Goal: Task Accomplishment & Management: Use online tool/utility

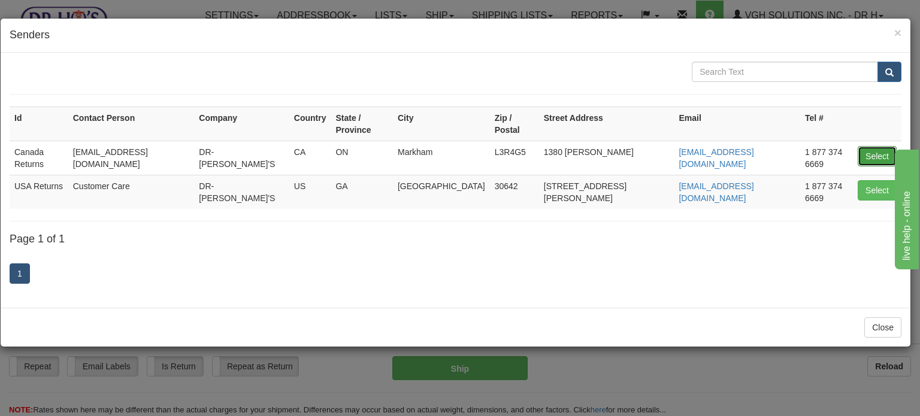
click at [890, 146] on button "Select" at bounding box center [877, 156] width 39 height 20
type input "Canada Returns"
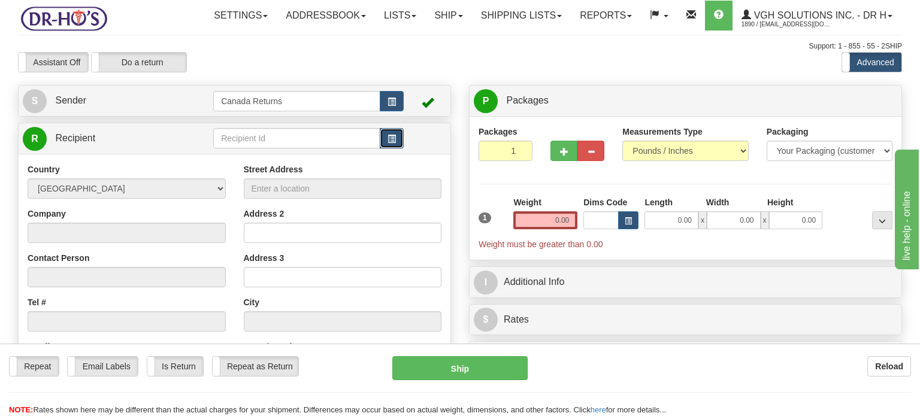
click at [388, 149] on button "button" at bounding box center [392, 138] width 24 height 20
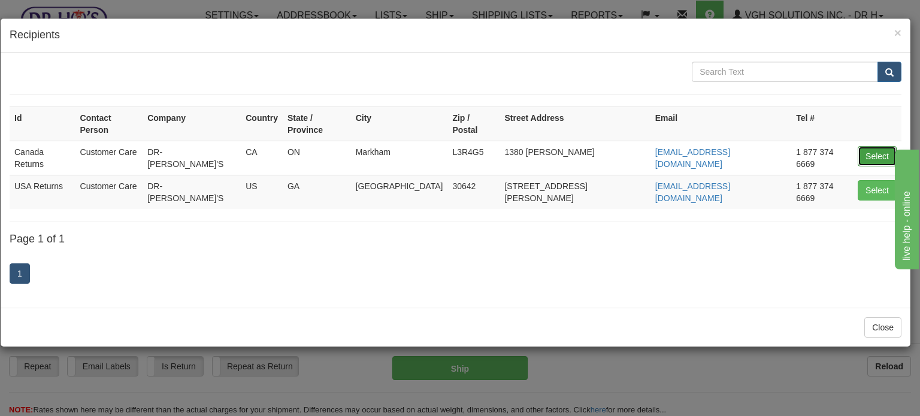
click at [875, 146] on button "Select" at bounding box center [877, 156] width 39 height 20
type input "Canada Returns"
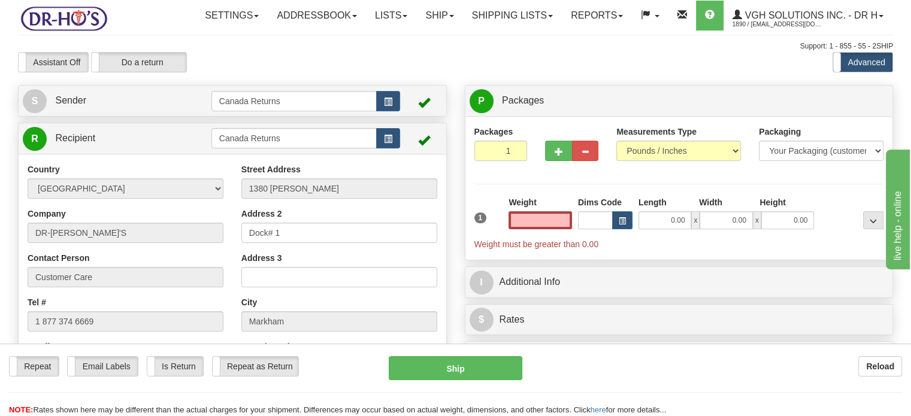
type input "0.00"
click at [128, 116] on div "S Sender Canada Returns" at bounding box center [233, 101] width 428 height 31
click at [114, 113] on link "S Sender" at bounding box center [117, 101] width 189 height 25
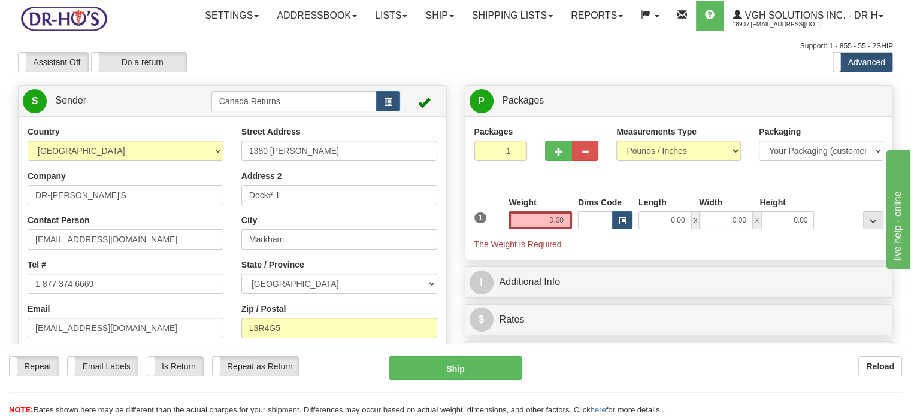
click at [678, 72] on div "Assistant On Assistant Off Do a return Do a return Previous Next Standard Advan…" at bounding box center [455, 62] width 893 height 20
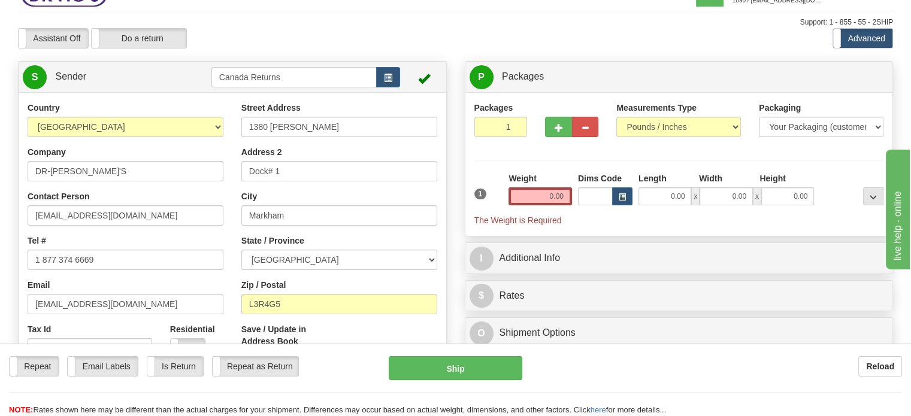
scroll to position [60, 0]
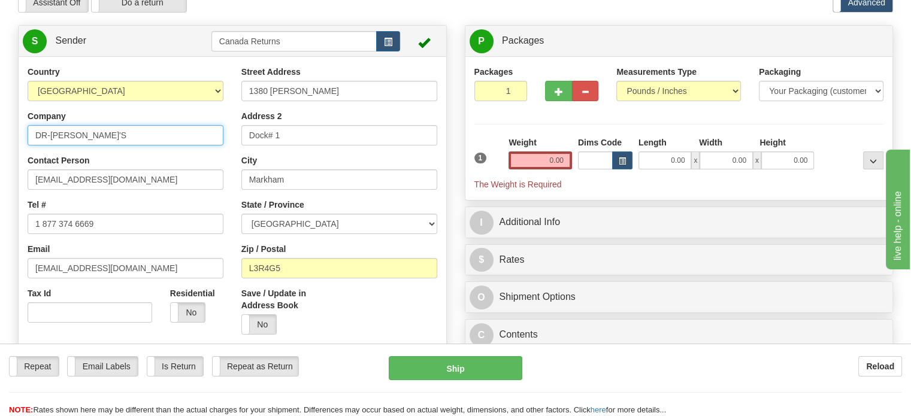
click at [80, 146] on input "DR-[PERSON_NAME]'S" at bounding box center [126, 135] width 196 height 20
click at [78, 146] on input "DR-[PERSON_NAME]'S" at bounding box center [126, 135] width 196 height 20
type input "D"
type input "[PERSON_NAME]"
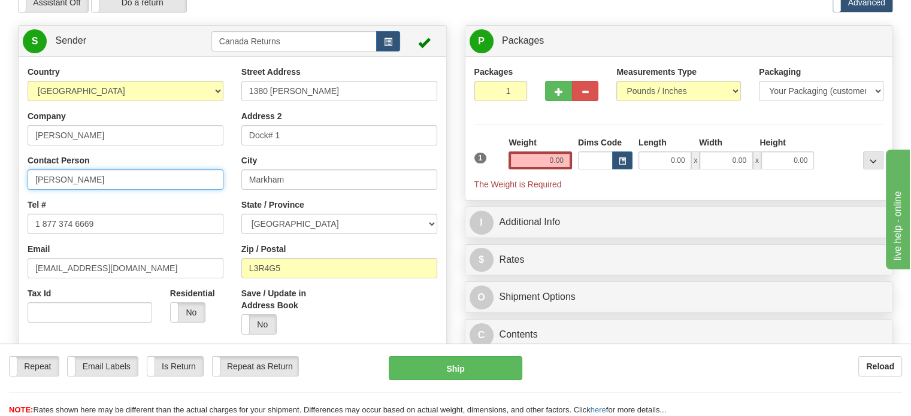
type input "[PERSON_NAME]"
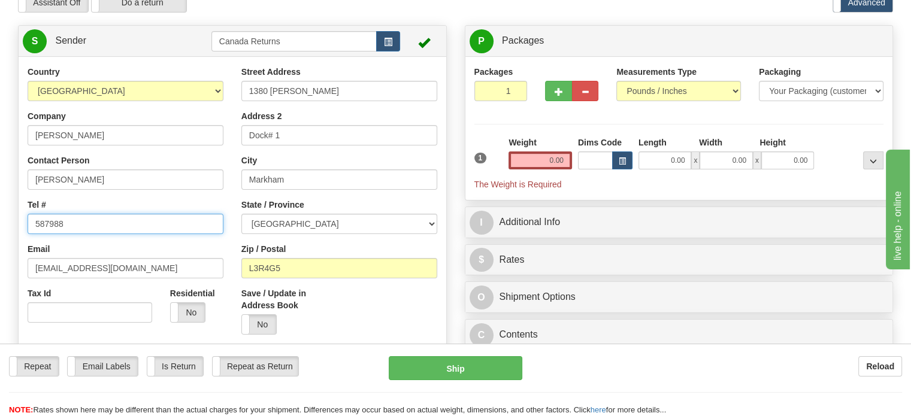
click at [102, 234] on input "587988" at bounding box center [126, 224] width 196 height 20
type input "5879887369"
click at [533, 170] on input "0.00" at bounding box center [540, 161] width 63 height 18
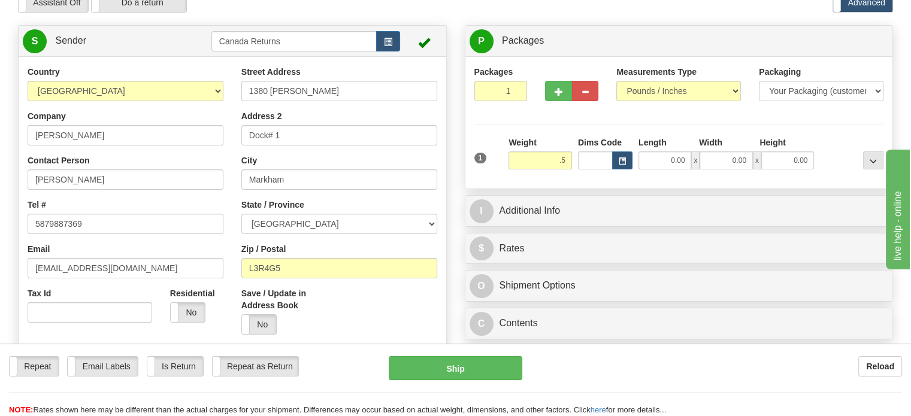
type input "0.50"
click at [561, 13] on div "Assistant On Assistant Off Do a return Do a return Previous Next Standard Advan…" at bounding box center [455, 2] width 893 height 20
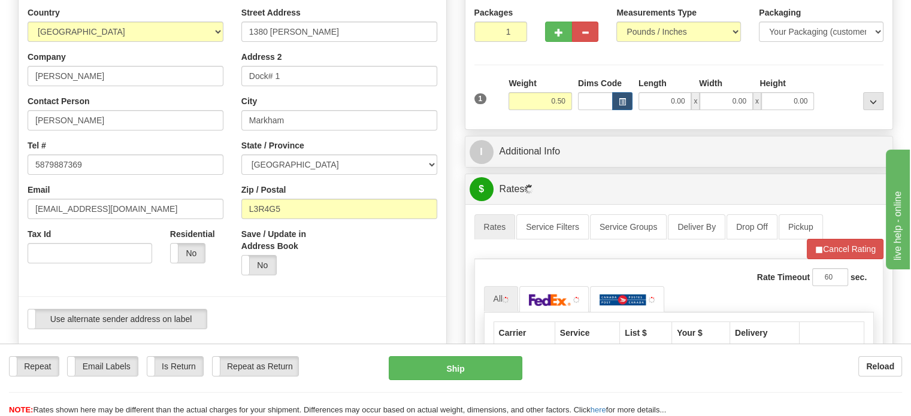
scroll to position [120, 0]
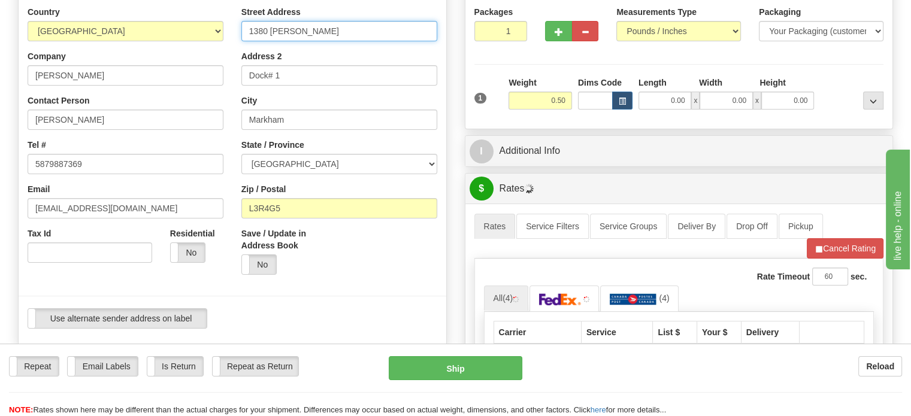
click at [293, 41] on input "1380 [PERSON_NAME]" at bounding box center [339, 31] width 196 height 20
type input "[STREET_ADDRESS]"
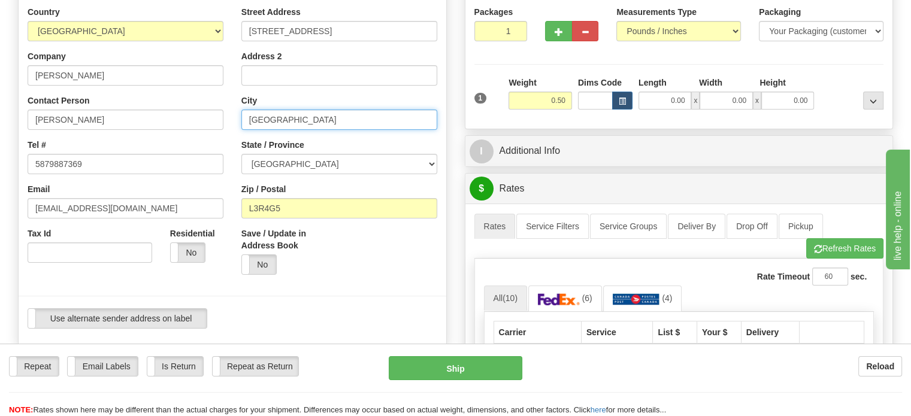
type input "[GEOGRAPHIC_DATA]"
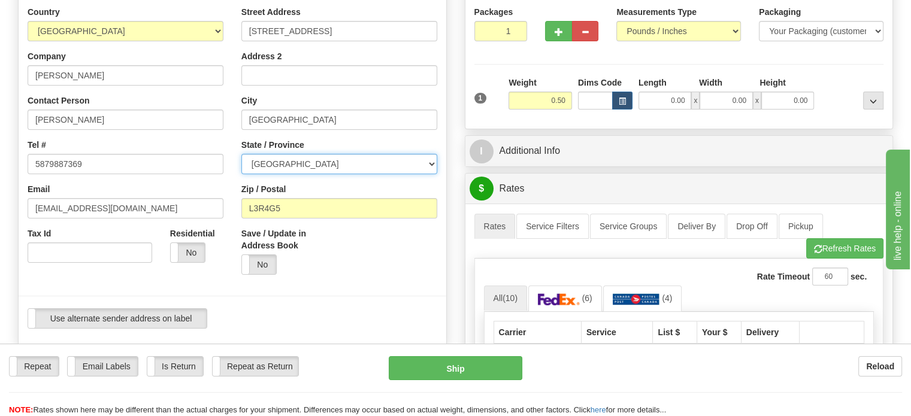
select select "AB"
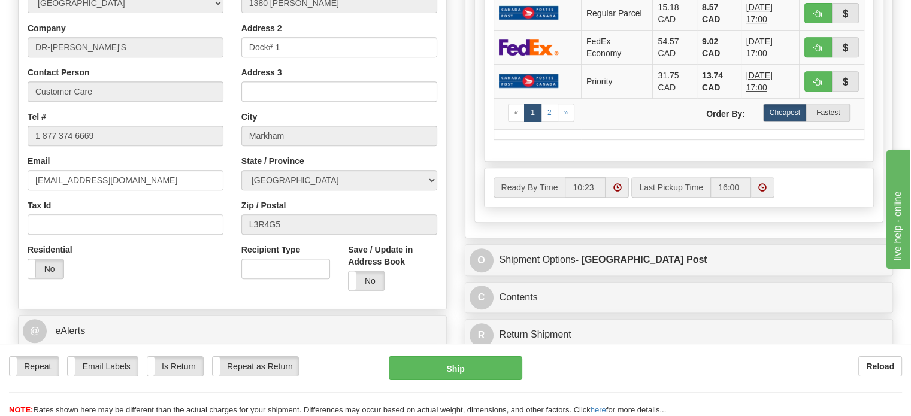
scroll to position [539, 0]
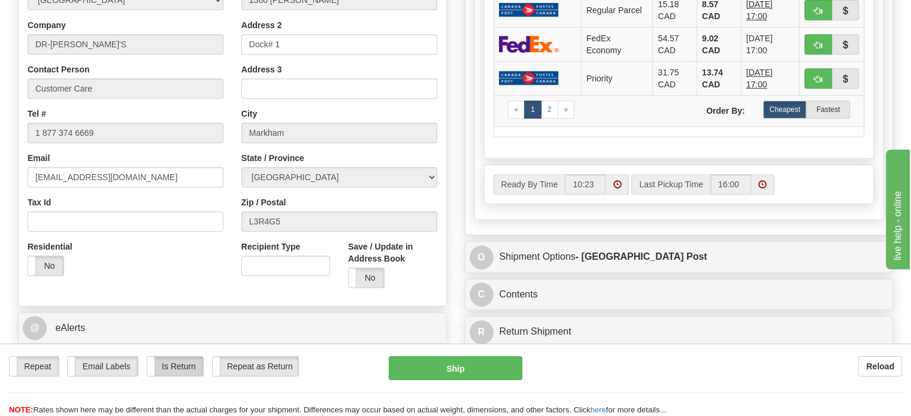
type input "T6J6Z8"
click at [163, 363] on label "Is Return" at bounding box center [175, 366] width 56 height 19
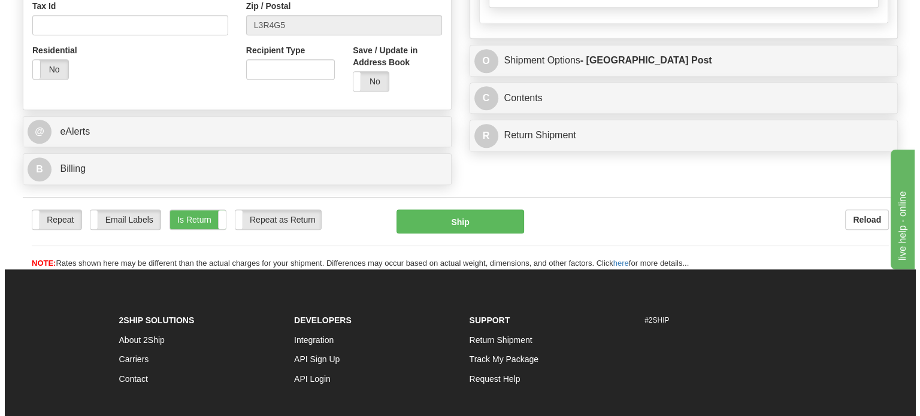
scroll to position [865, 0]
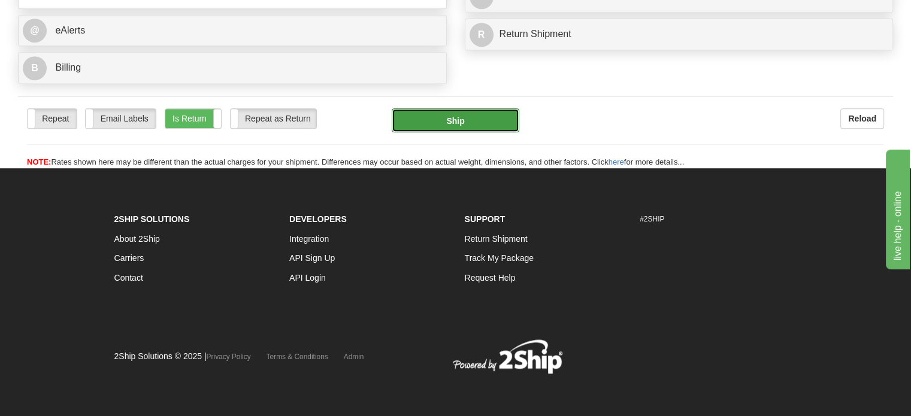
click at [409, 118] on button "Ship" at bounding box center [456, 120] width 128 height 24
type input "DOM.EP"
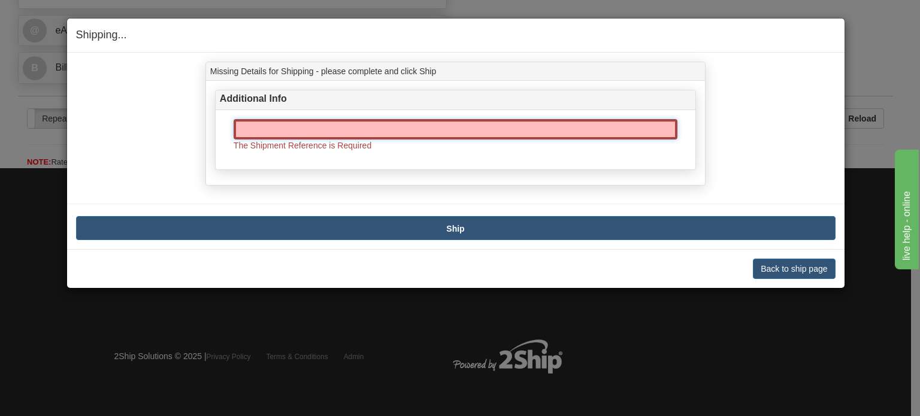
click at [368, 137] on input "text" at bounding box center [456, 129] width 444 height 20
click at [766, 265] on button "Back to ship page" at bounding box center [794, 269] width 82 height 20
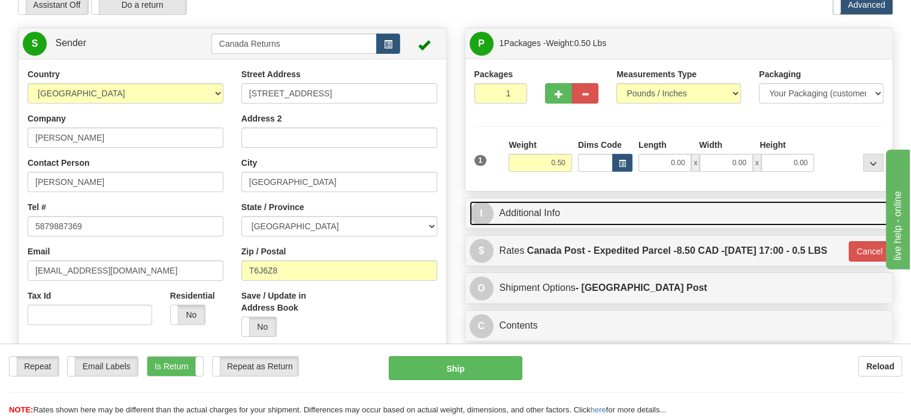
click at [511, 226] on link "I Additional Info" at bounding box center [679, 213] width 419 height 25
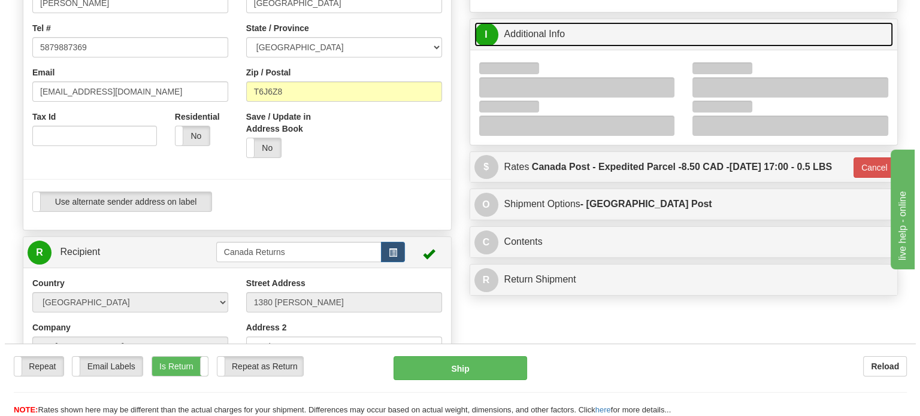
scroll to position [237, 0]
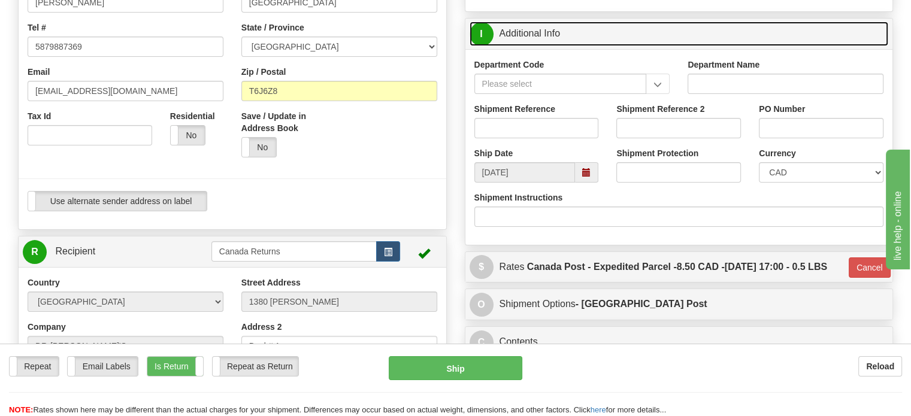
click at [594, 183] on span at bounding box center [586, 172] width 23 height 20
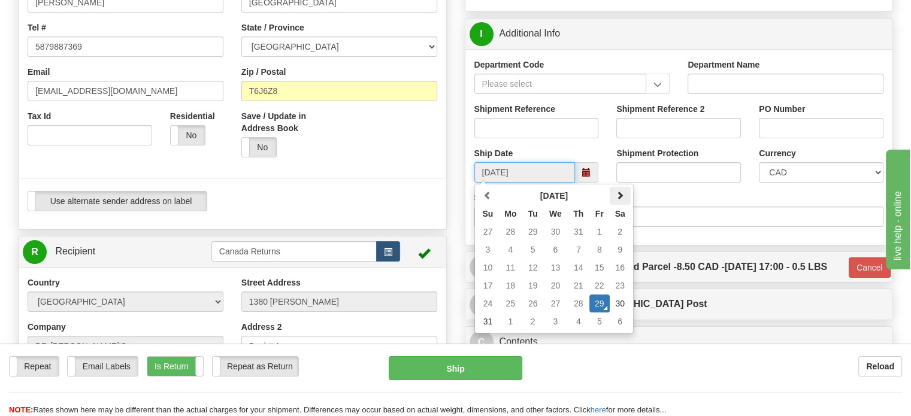
click at [619, 199] on span at bounding box center [620, 195] width 8 height 8
click at [604, 259] on td "12" at bounding box center [599, 250] width 20 height 18
type input "[DATE]"
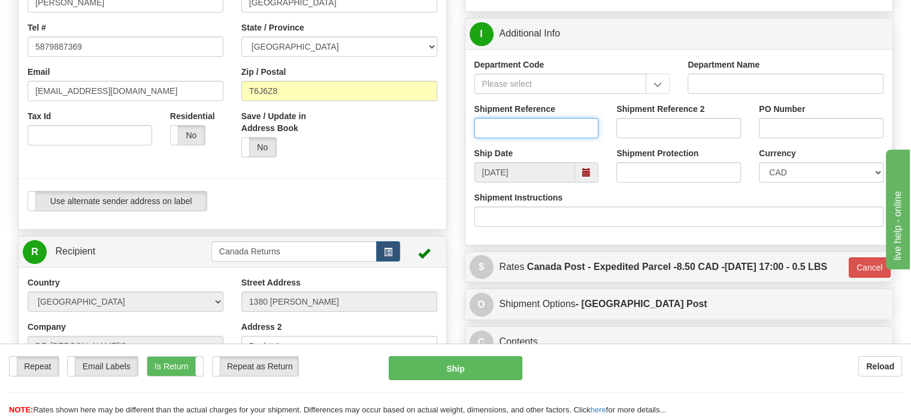
click at [544, 138] on input "Shipment Reference" at bounding box center [536, 128] width 125 height 20
click at [556, 138] on input "Shipment Reference" at bounding box center [536, 128] width 125 height 20
paste input "CU25805270"
type input "CU25805270"
click at [479, 382] on div "Repeat Repeat Email Labels Email Labels Edit Is Return Is Return Repeat as Retu…" at bounding box center [455, 386] width 911 height 60
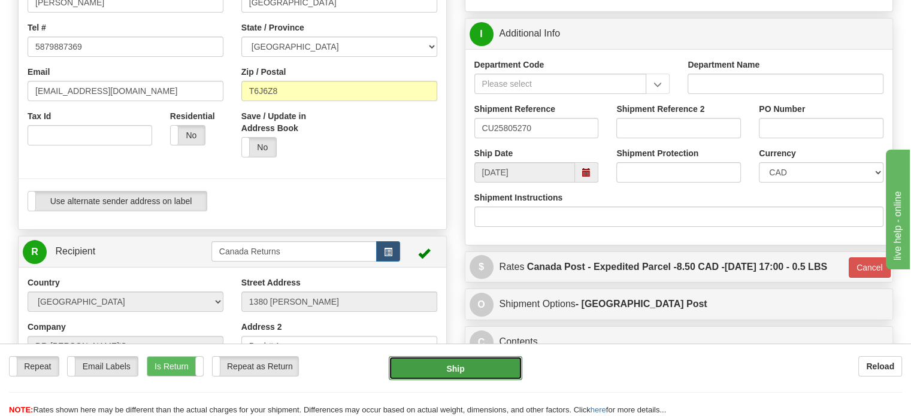
click at [479, 376] on button "Ship" at bounding box center [456, 368] width 134 height 24
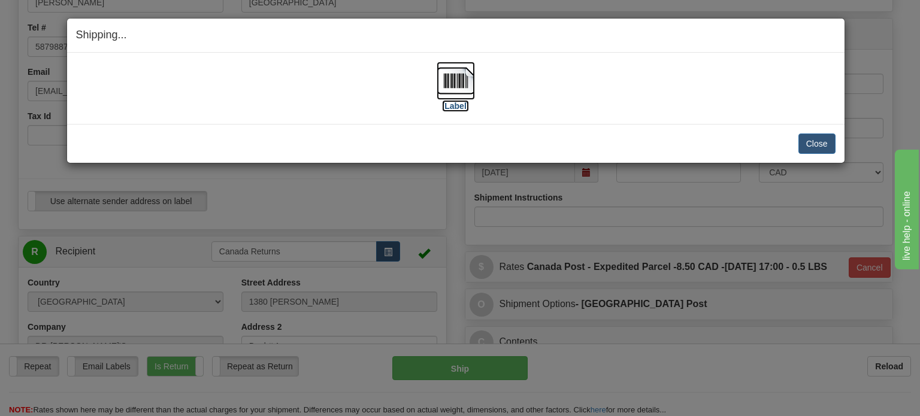
click at [451, 104] on label "[Label]" at bounding box center [456, 106] width 28 height 12
click at [818, 151] on button "Close" at bounding box center [816, 144] width 37 height 20
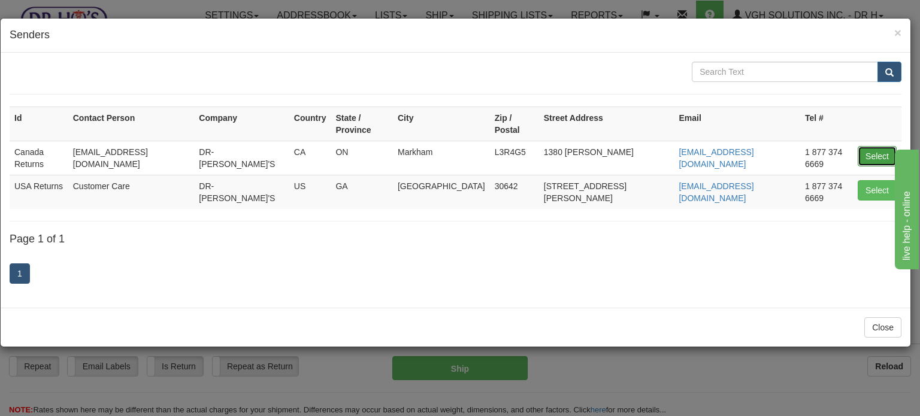
click at [868, 146] on button "Select" at bounding box center [877, 156] width 39 height 20
type input "Canada Returns"
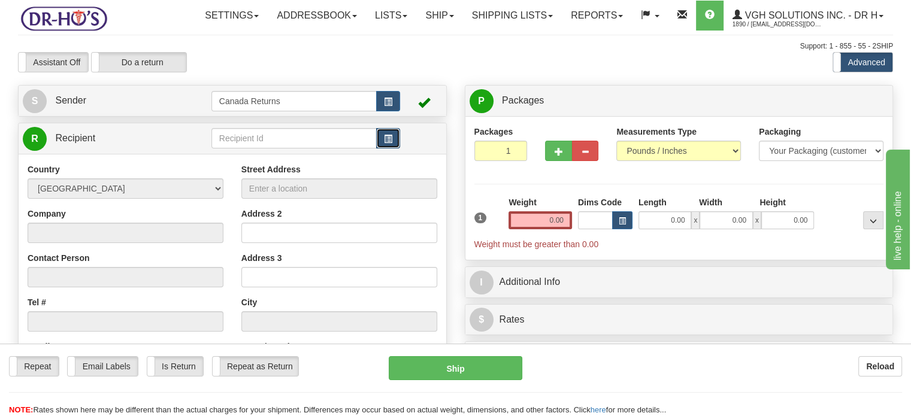
click at [398, 149] on button "button" at bounding box center [388, 138] width 24 height 20
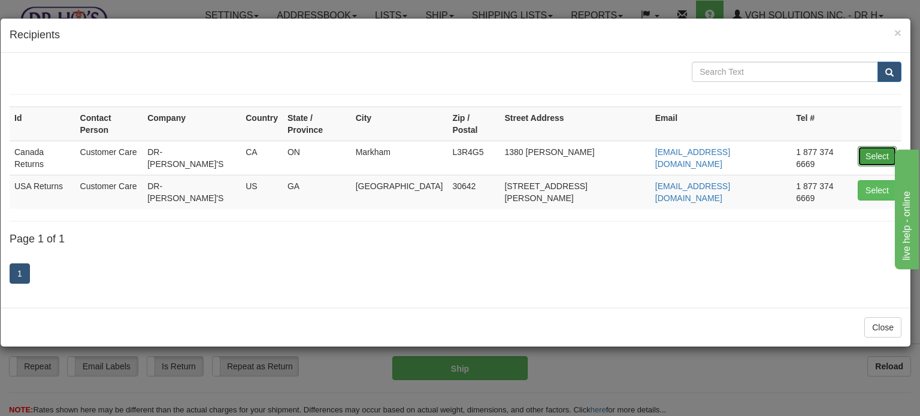
click at [875, 147] on button "Select" at bounding box center [877, 156] width 39 height 20
type input "Canada Returns"
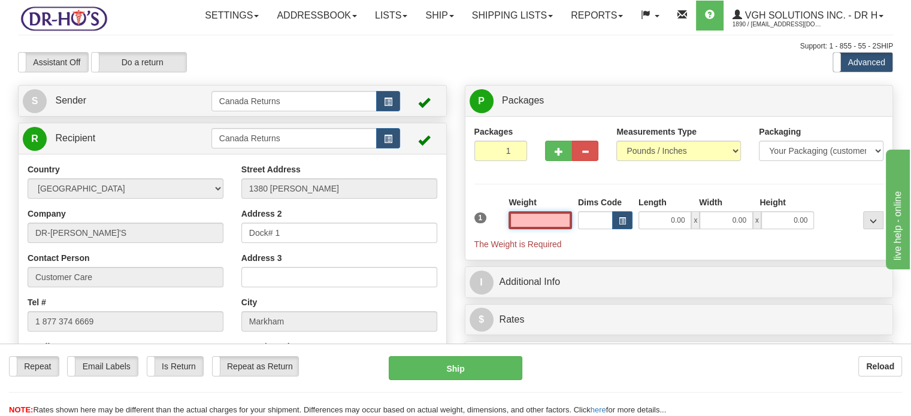
click at [537, 229] on input "text" at bounding box center [540, 220] width 63 height 18
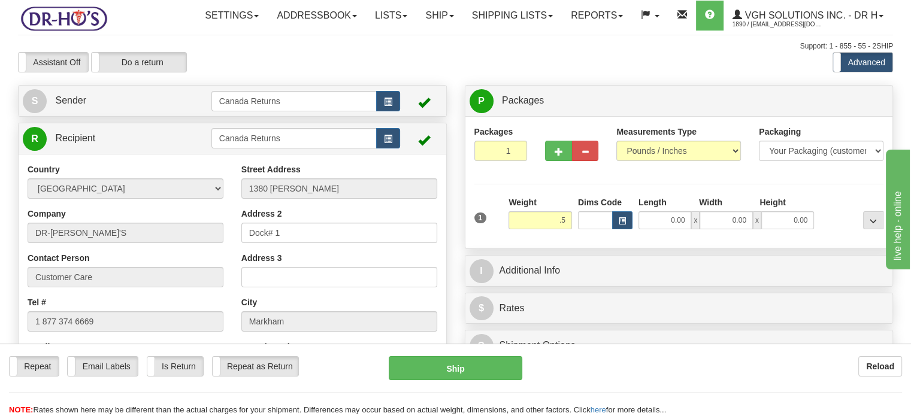
type input "0.50"
click at [423, 52] on div "Support: 1 - 855 - 55 - 2SHIP" at bounding box center [455, 46] width 875 height 10
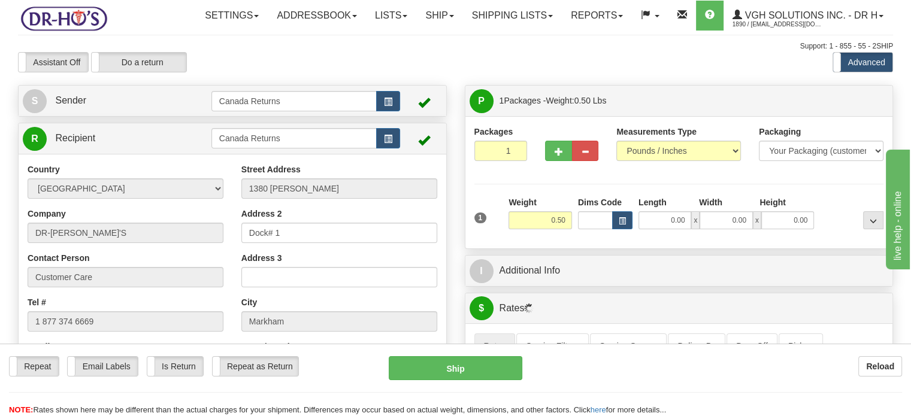
scroll to position [60, 0]
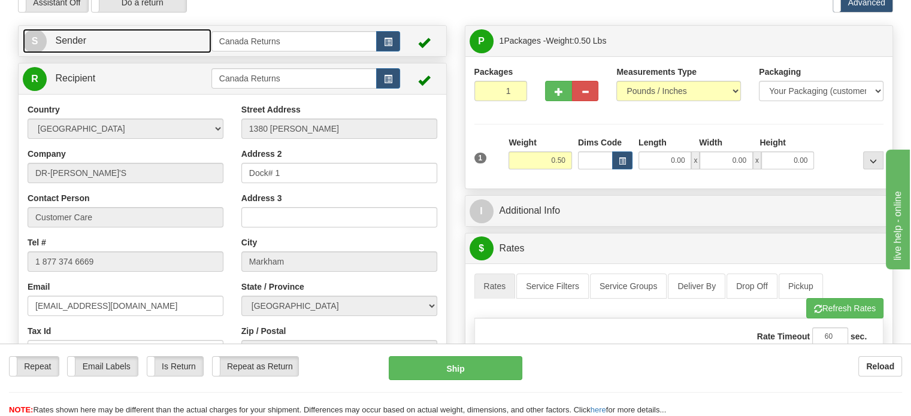
click at [65, 46] on span "Sender" at bounding box center [70, 40] width 31 height 10
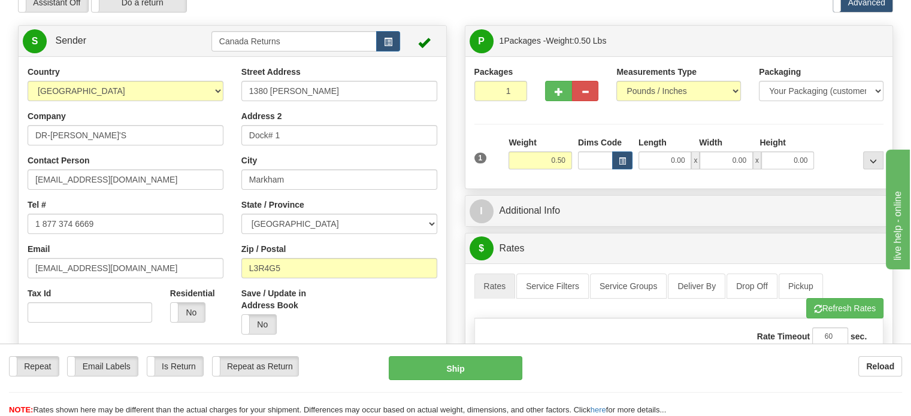
click at [96, 176] on div "Country AFGHANISTAN ALAND ISLANDS ALBANIA ALGERIA AMERICAN SAMOA ANDORRA ANGOLA…" at bounding box center [126, 199] width 214 height 266
click at [95, 146] on input "DR-[PERSON_NAME]'S" at bounding box center [126, 135] width 196 height 20
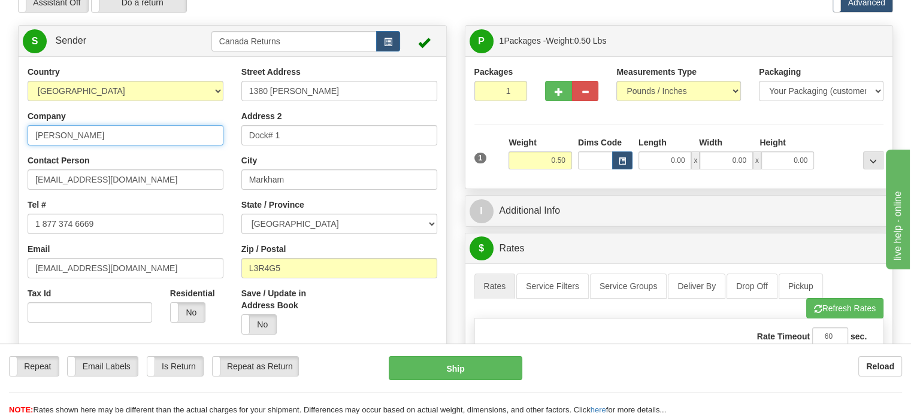
type input "[PERSON_NAME]"
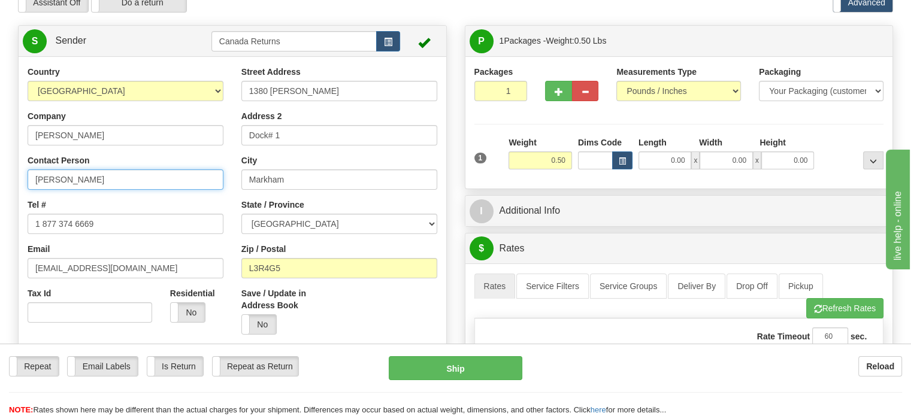
type input "[PERSON_NAME]"
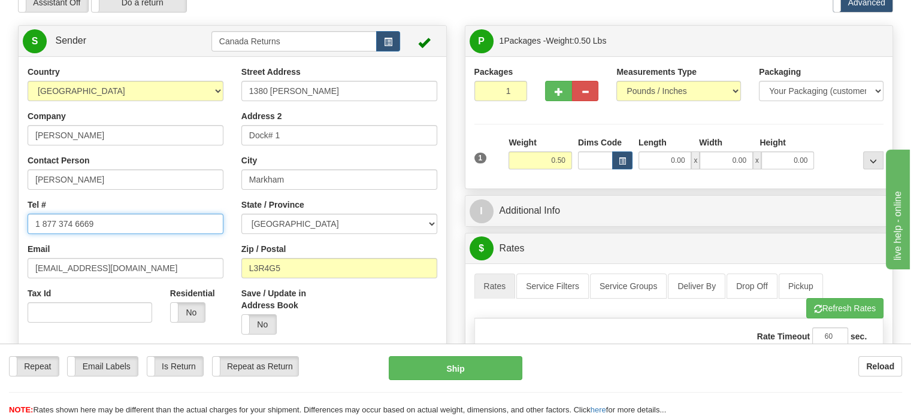
click at [37, 234] on input "1 877 374 6669" at bounding box center [126, 224] width 196 height 20
paste input "58798873"
type input "5879887369"
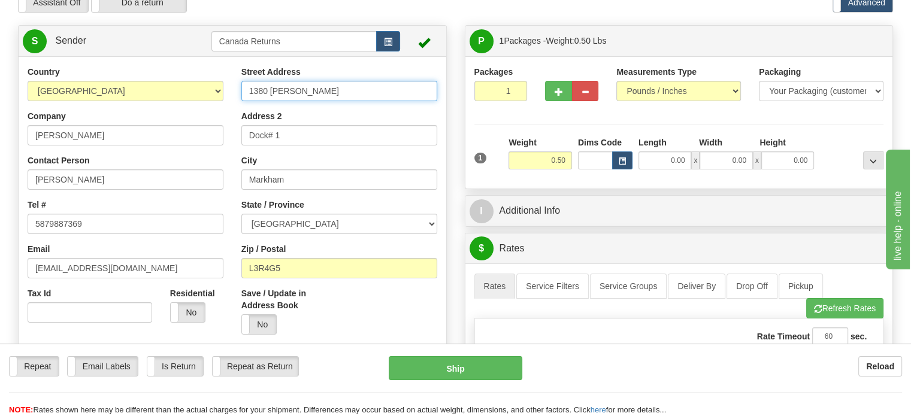
click at [305, 101] on input "1380 [PERSON_NAME]" at bounding box center [339, 91] width 196 height 20
paste input "1627 8 Ave NW"
type input "11627 8 Ave NW"
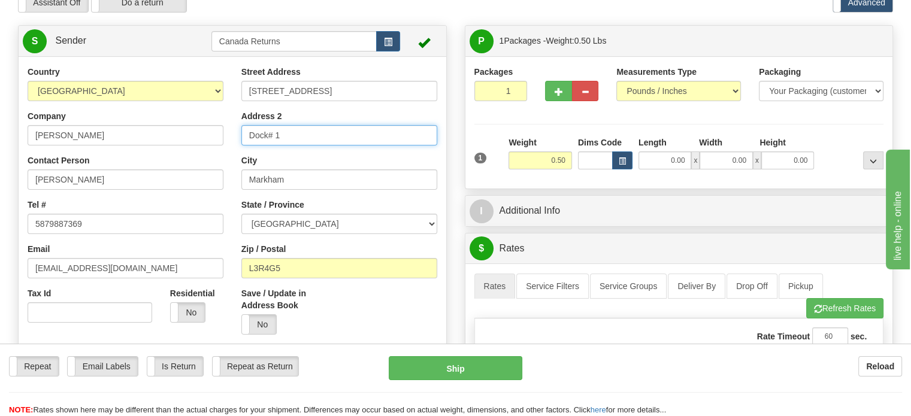
click at [299, 146] on input "Dock# 1" at bounding box center [339, 135] width 196 height 20
type input "D"
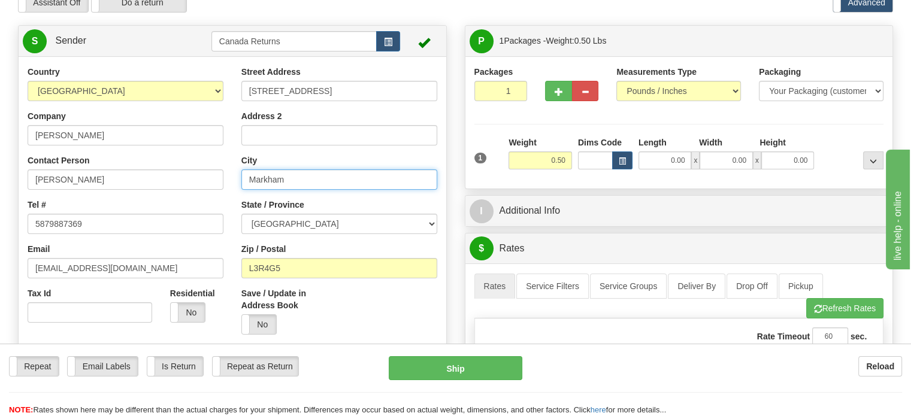
click at [338, 190] on input "Markham" at bounding box center [339, 180] width 196 height 20
type input "M"
type input "[GEOGRAPHIC_DATA]"
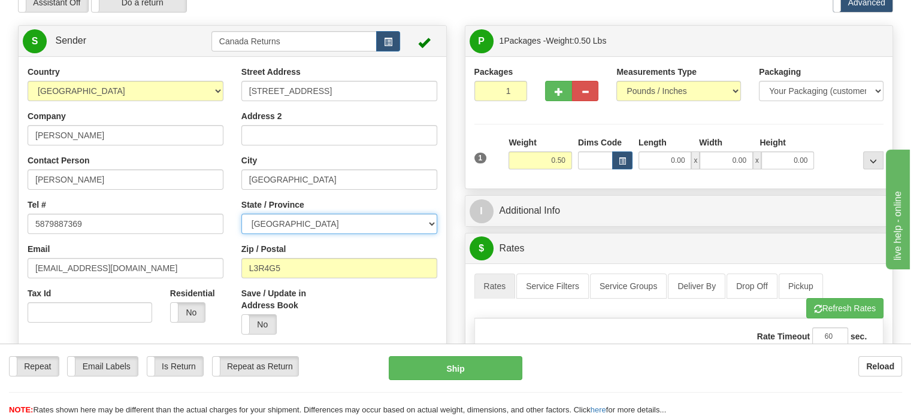
select select "AB"
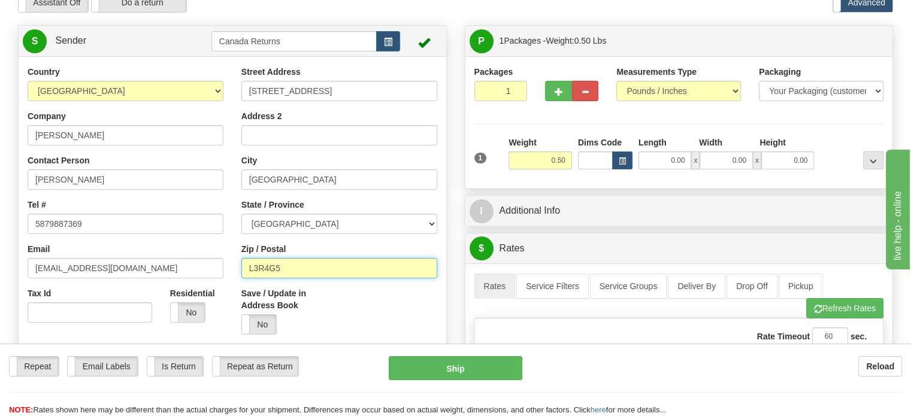
click at [266, 279] on input "L3R4G5" at bounding box center [339, 268] width 196 height 20
paste input "T6J6Z8"
click at [184, 367] on label "Is Return" at bounding box center [175, 366] width 56 height 19
click at [308, 279] on input "T6J6Z8" at bounding box center [339, 268] width 196 height 20
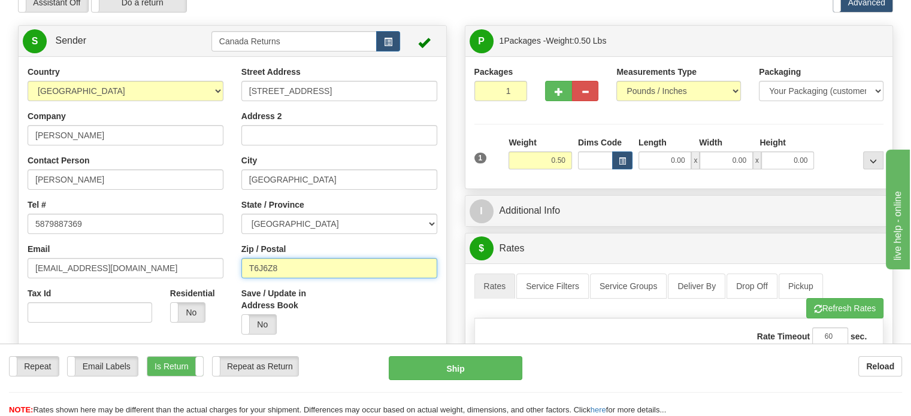
type input "T6J6Z8"
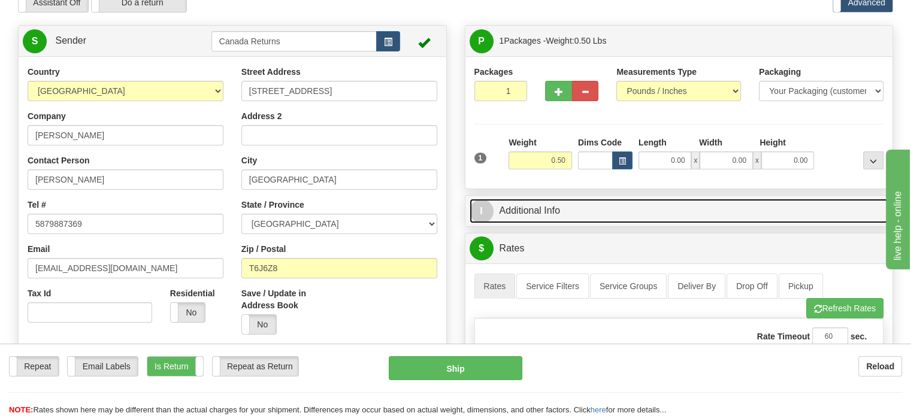
click at [565, 223] on link "I Additional Info" at bounding box center [679, 211] width 419 height 25
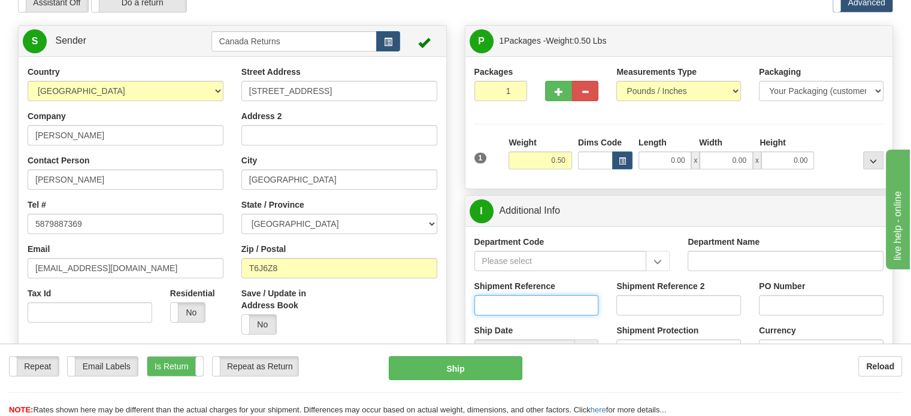
click at [532, 316] on input "Shipment Reference" at bounding box center [536, 305] width 125 height 20
paste input "CU25805270"
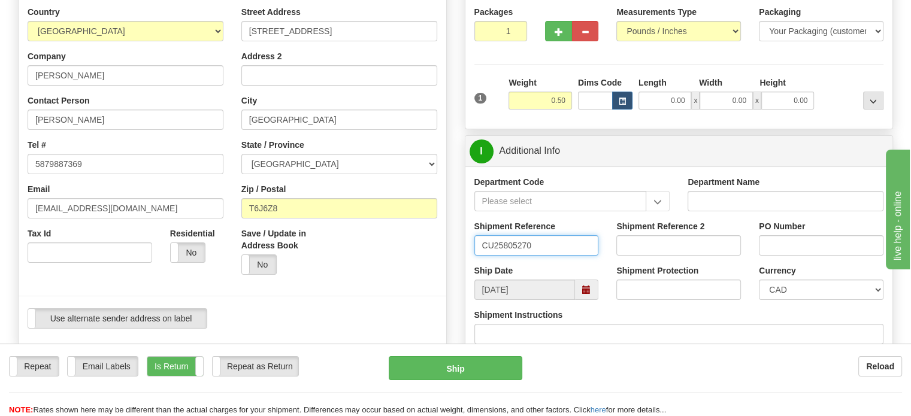
click at [587, 294] on span at bounding box center [586, 290] width 8 height 8
type input "CU25805270"
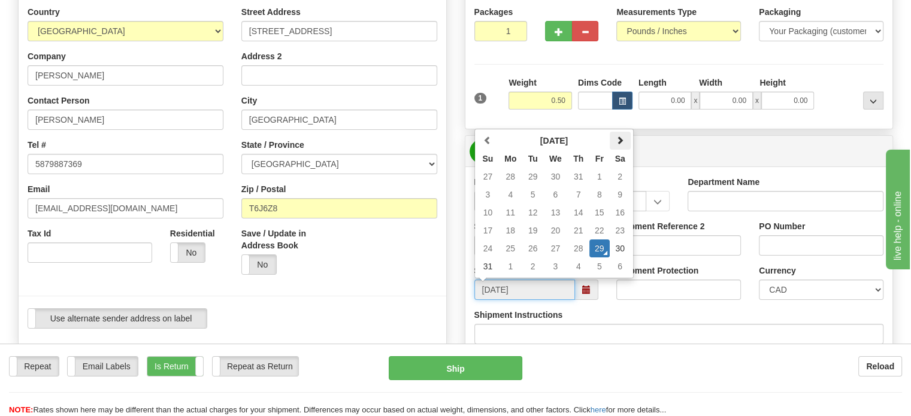
click at [621, 144] on span at bounding box center [620, 140] width 8 height 8
click at [597, 204] on td "12" at bounding box center [599, 195] width 20 height 18
type input "[DATE]"
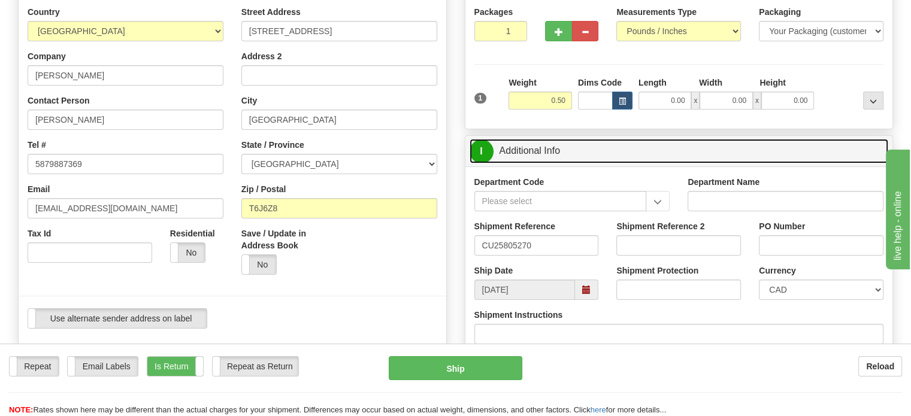
click at [688, 164] on link "I Additional Info" at bounding box center [679, 151] width 419 height 25
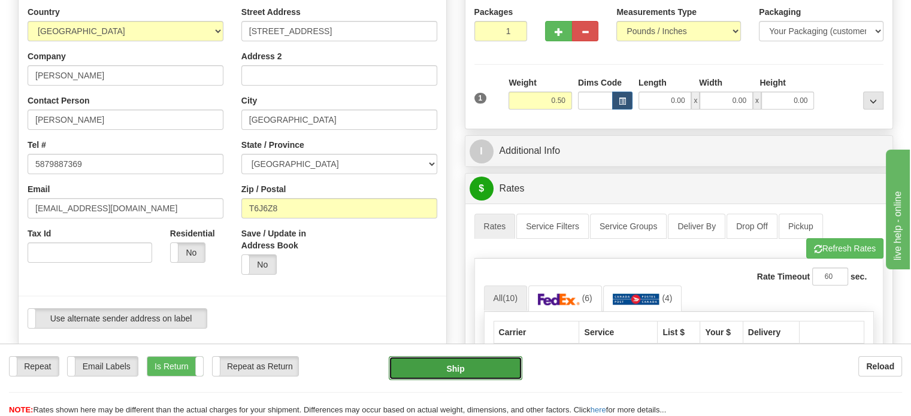
click at [489, 367] on button "Ship" at bounding box center [456, 368] width 134 height 24
type input "DOM.EP"
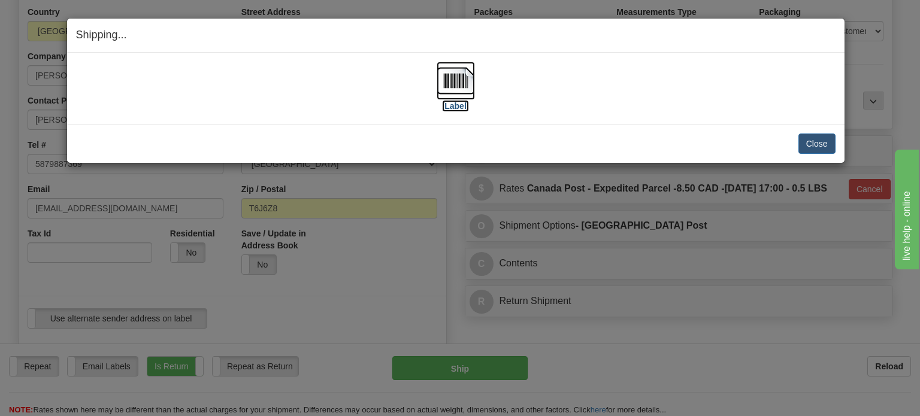
click at [467, 110] on label "[Label]" at bounding box center [456, 106] width 28 height 12
